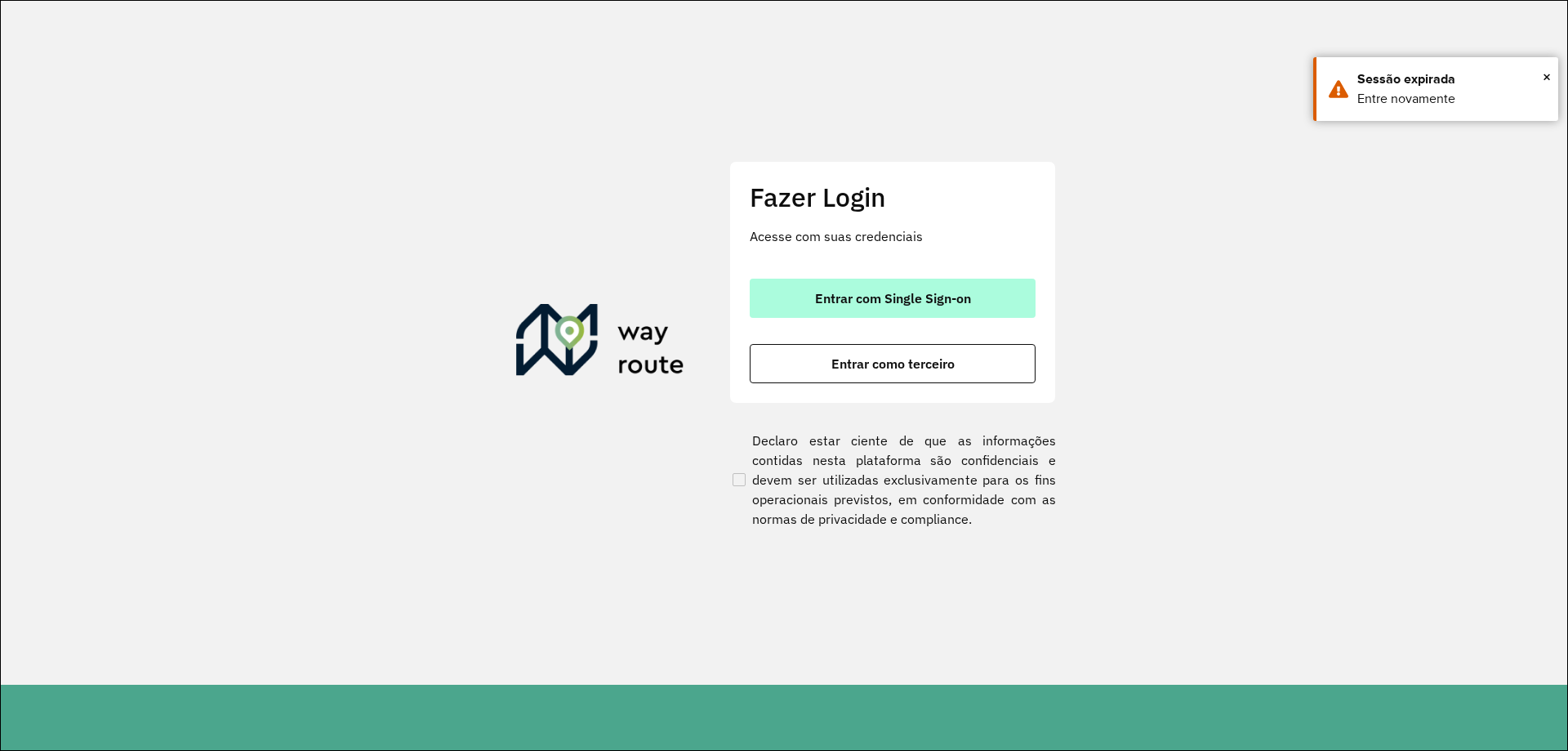
click at [823, 313] on button "Entrar com Single Sign-on" at bounding box center [892, 299] width 286 height 40
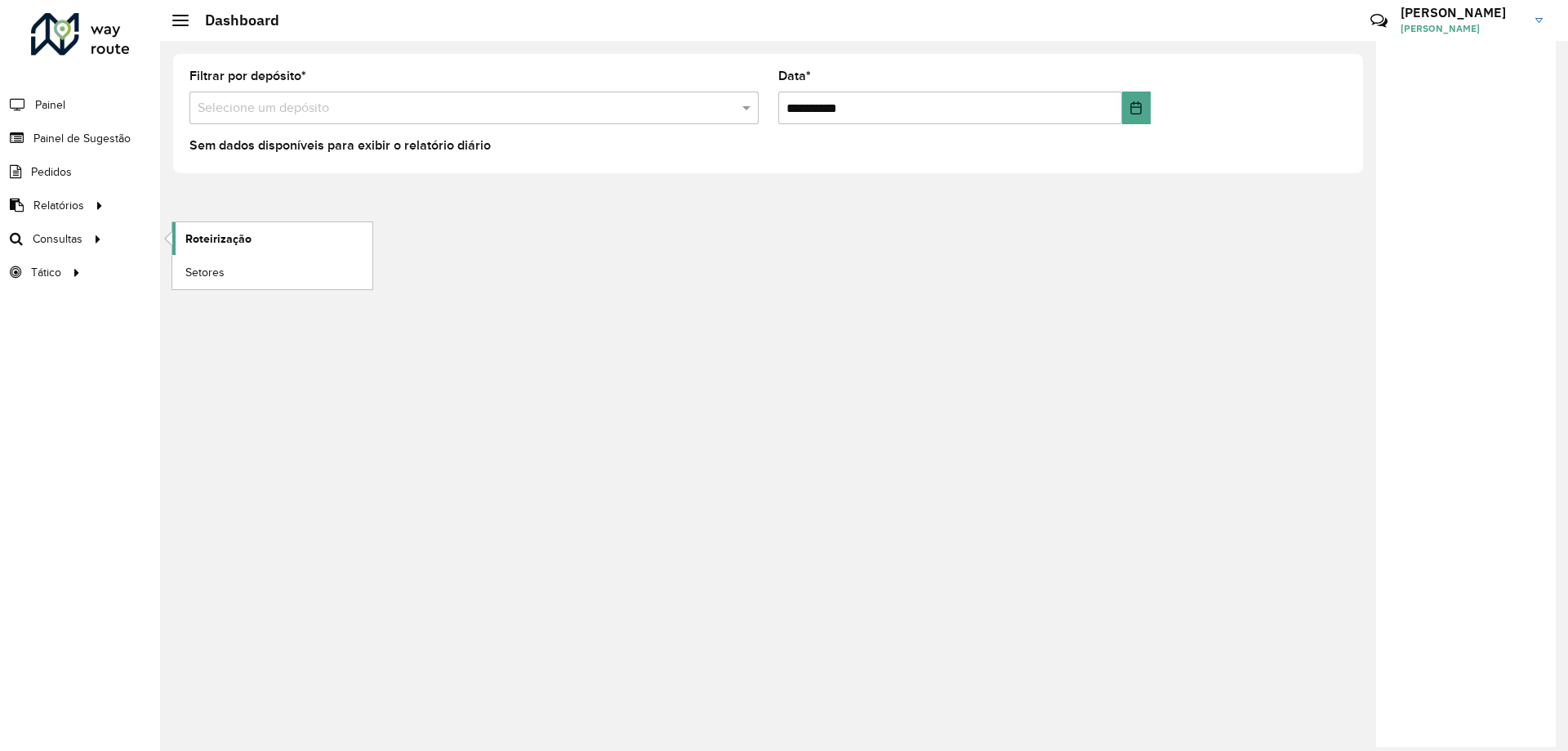
click at [241, 233] on span "Roteirização" at bounding box center [218, 238] width 66 height 17
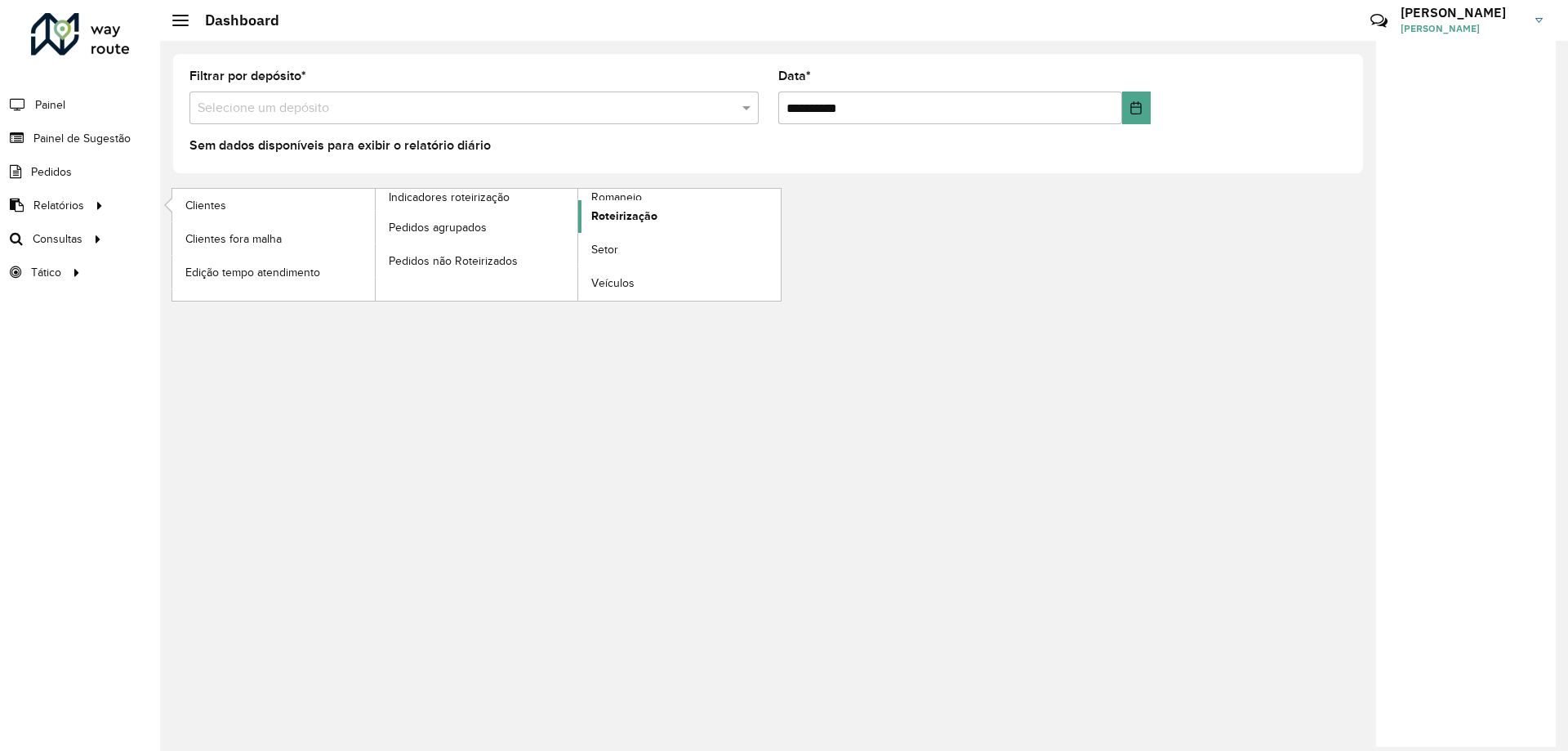
click at [678, 229] on link "Roteirização" at bounding box center [680, 216] width 203 height 33
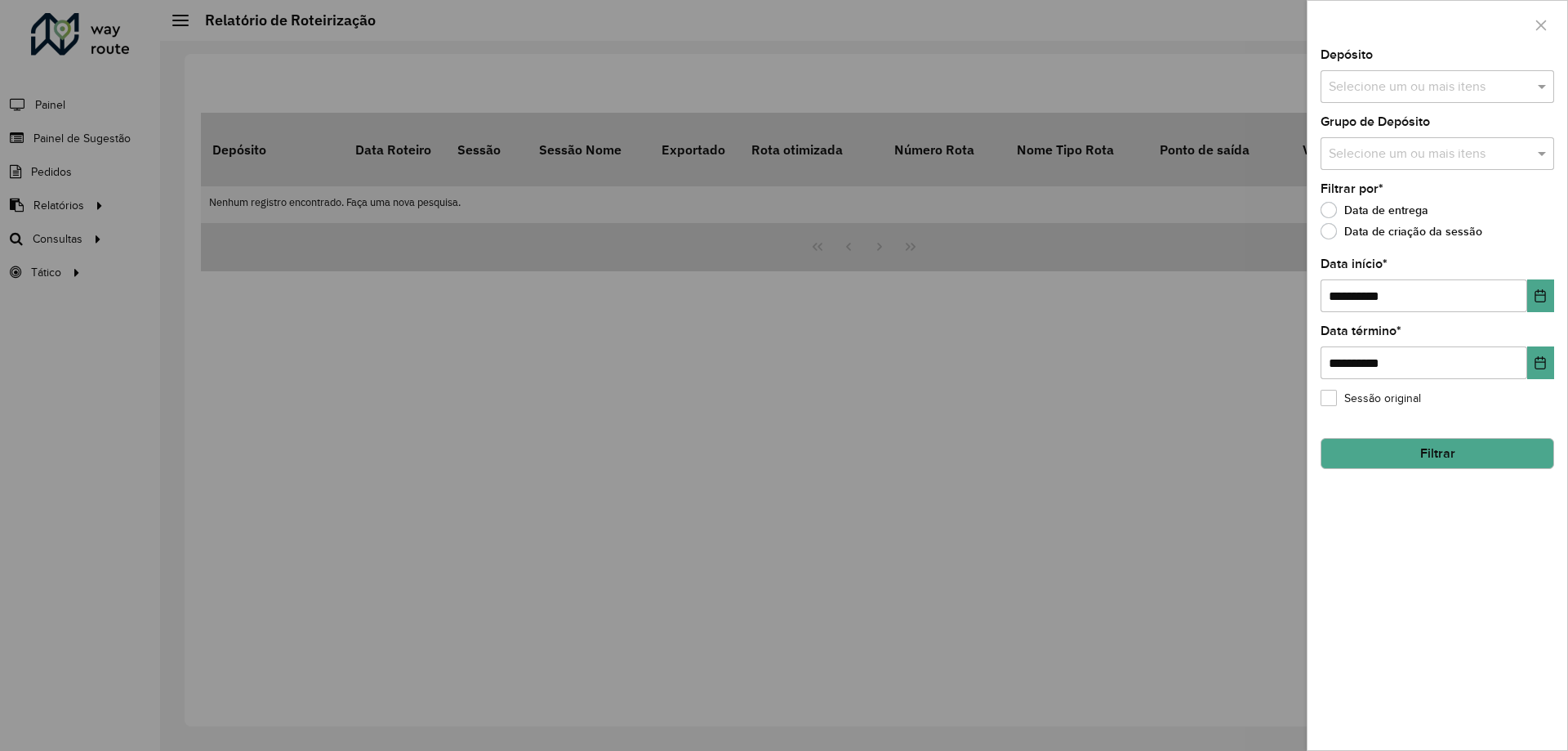
click at [1479, 100] on div "Selecione um ou mais itens" at bounding box center [1437, 86] width 233 height 33
click at [1385, 200] on div "CDD Diadema" at bounding box center [1437, 196] width 232 height 28
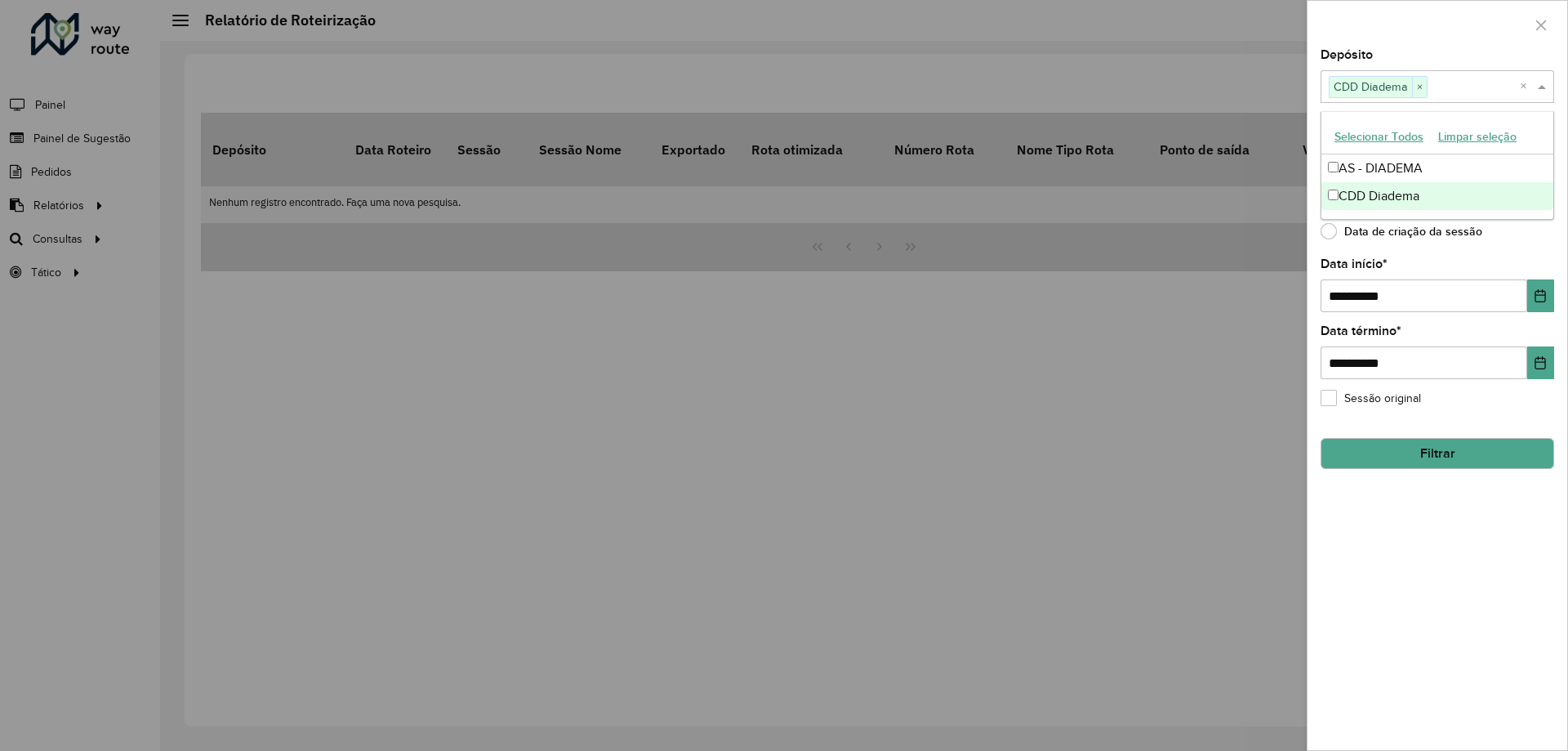
click at [1446, 257] on div "**********" at bounding box center [1437, 400] width 260 height 701
click at [1441, 153] on input "text" at bounding box center [1429, 154] width 209 height 20
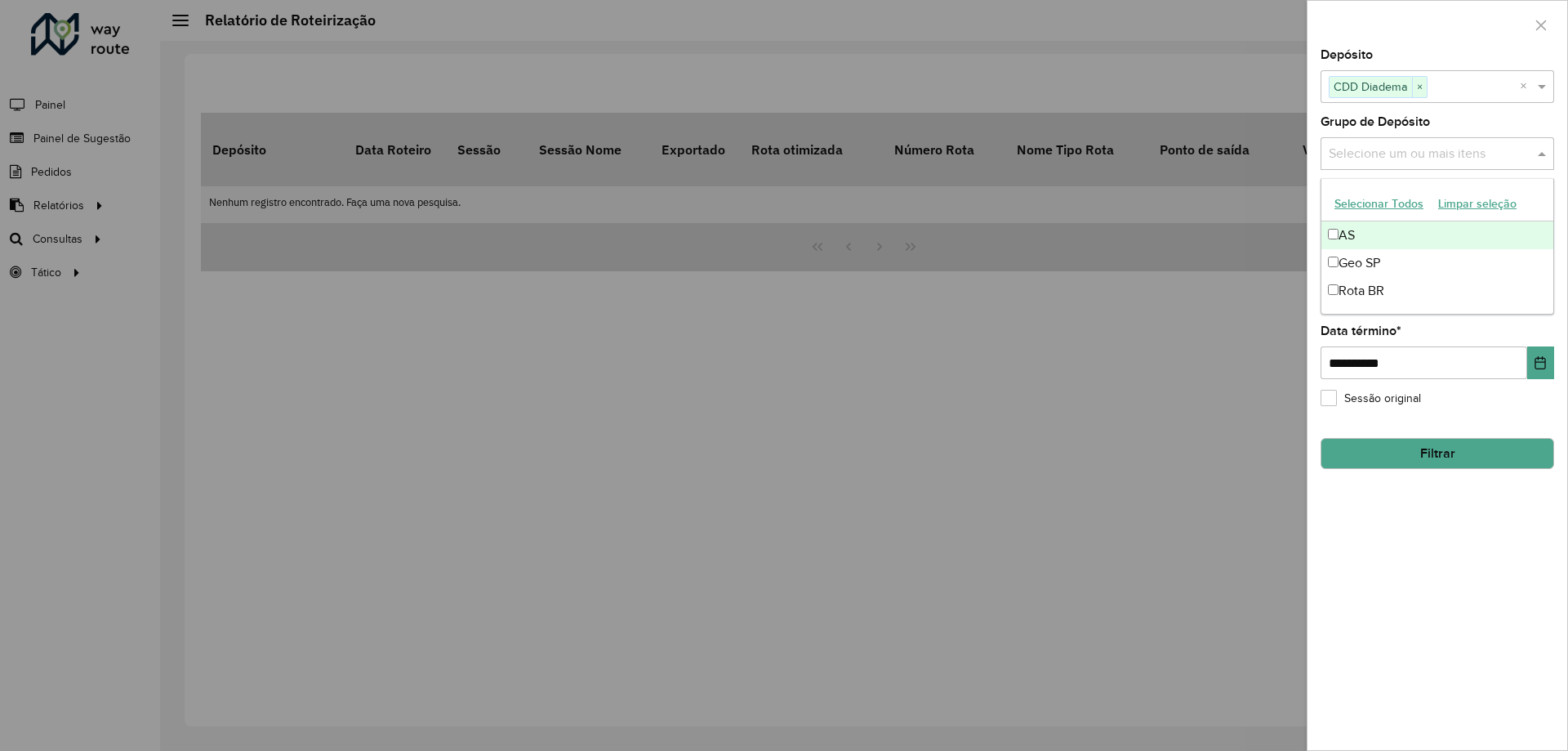
click at [1441, 153] on input "text" at bounding box center [1429, 154] width 209 height 20
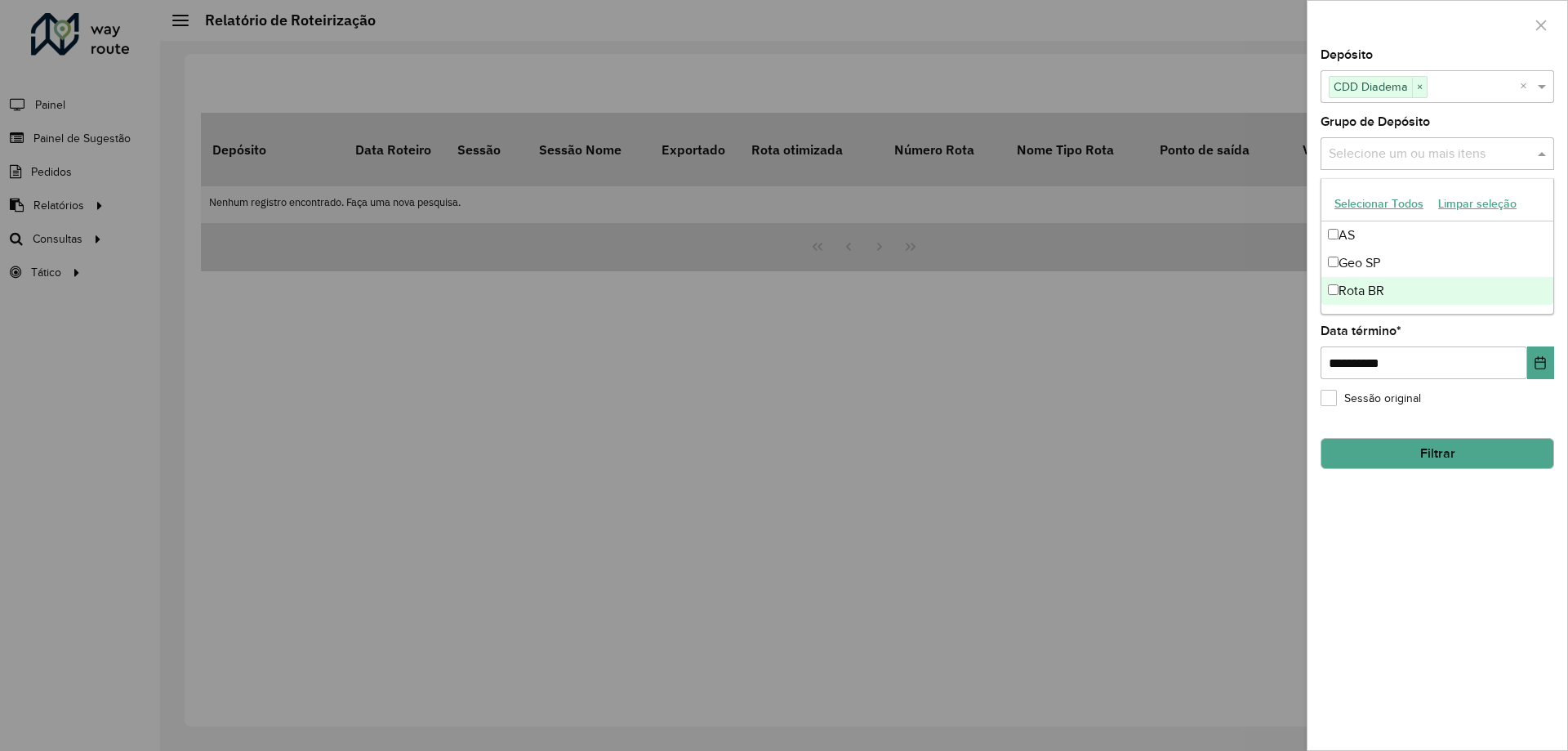
click at [1443, 540] on div "**********" at bounding box center [1437, 400] width 260 height 701
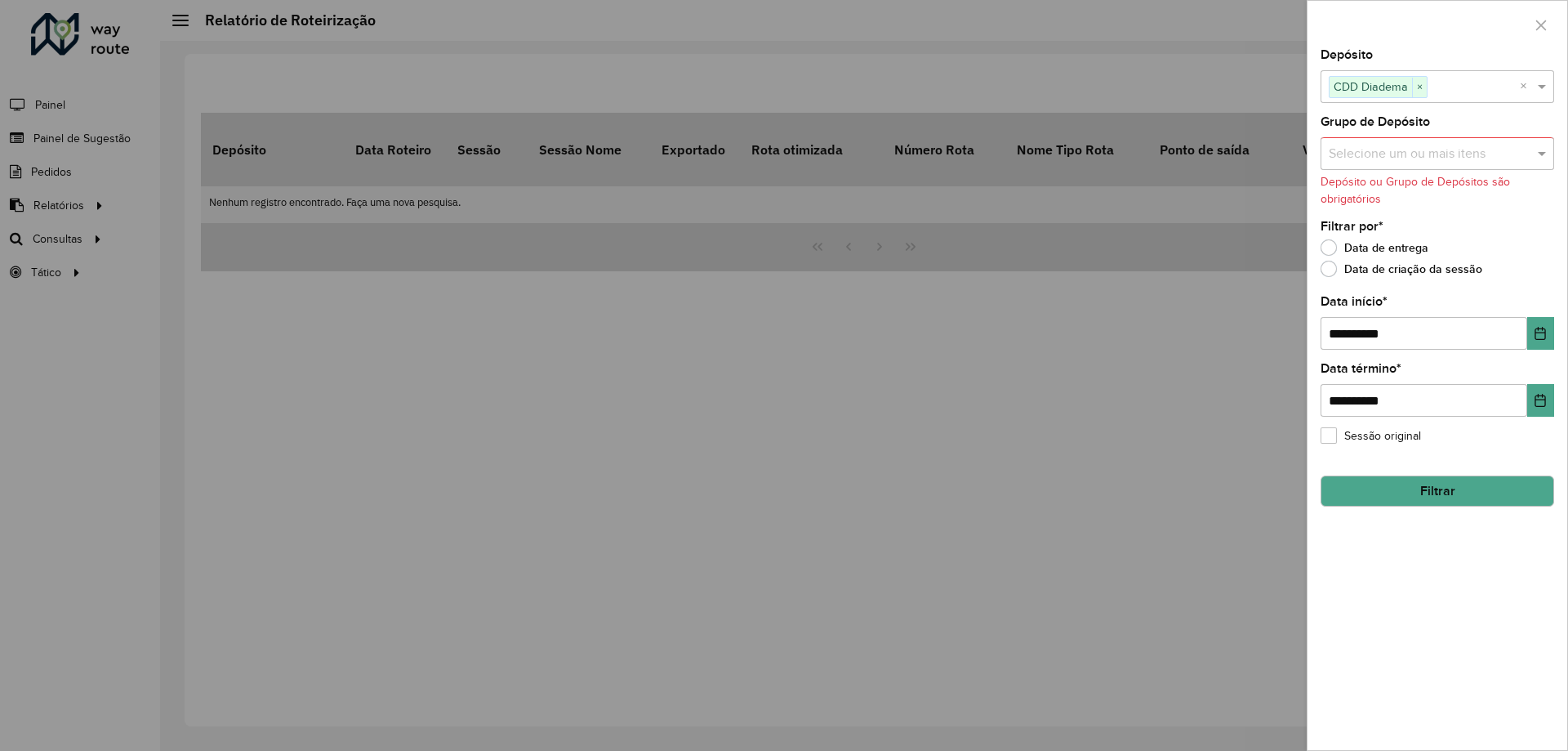
click at [1409, 490] on button "Filtrar" at bounding box center [1437, 491] width 233 height 31
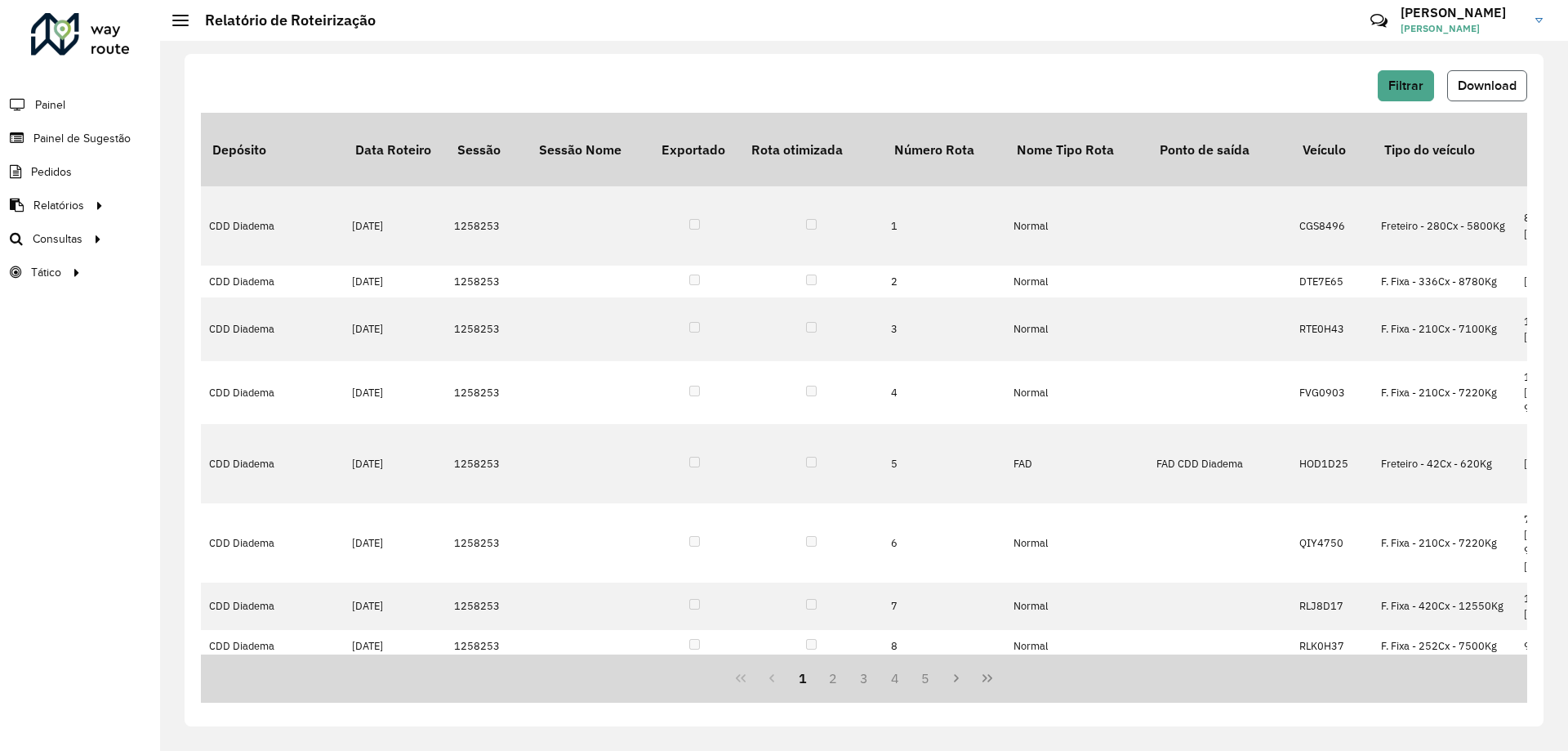
click at [1476, 85] on span "Download" at bounding box center [1487, 85] width 58 height 14
